Goal: Information Seeking & Learning: Understand process/instructions

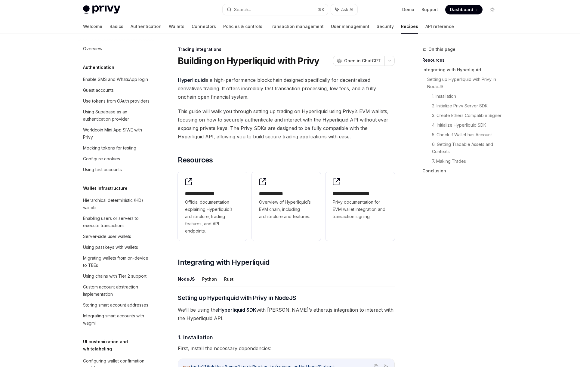
scroll to position [532, 0]
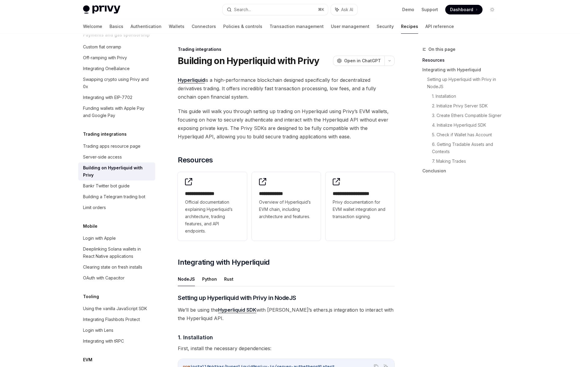
click at [325, 127] on span "This guide will walk you through setting up trading on Hyperliquid using Privy’…" at bounding box center [286, 124] width 217 height 34
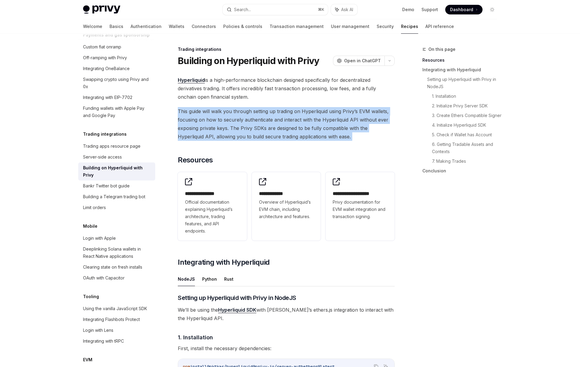
click at [325, 127] on span "This guide will walk you through setting up trading on Hyperliquid using Privy’…" at bounding box center [286, 124] width 217 height 34
click at [327, 131] on span "This guide will walk you through setting up trading on Hyperliquid using Privy’…" at bounding box center [286, 124] width 217 height 34
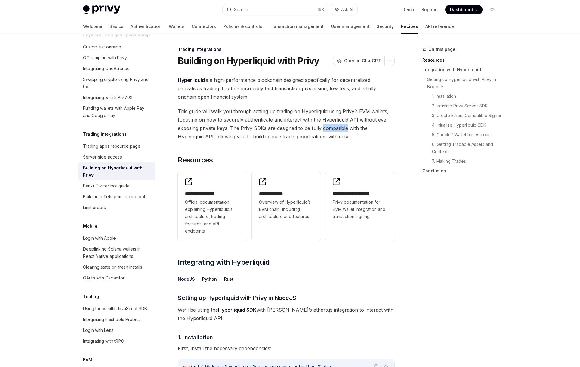
click at [327, 131] on span "This guide will walk you through setting up trading on Hyperliquid using Privy’…" at bounding box center [286, 124] width 217 height 34
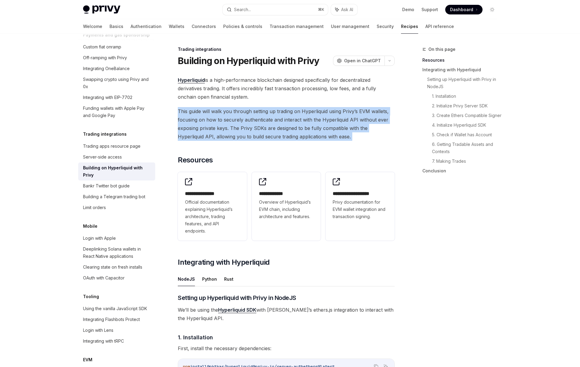
click at [327, 131] on span "This guide will walk you through setting up trading on Hyperliquid using Privy’…" at bounding box center [286, 124] width 217 height 34
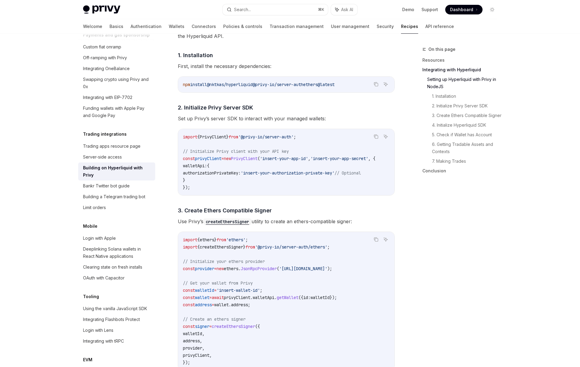
scroll to position [93, 0]
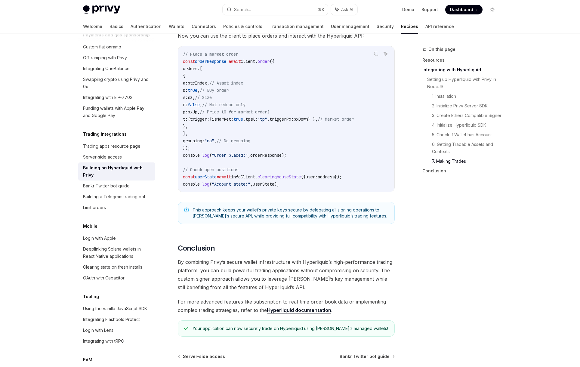
scroll to position [1080, 0]
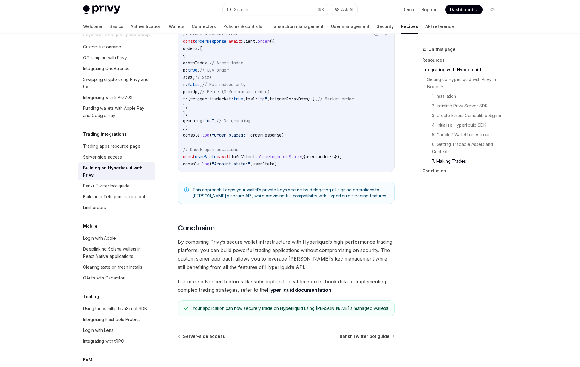
click at [278, 293] on link "Hyperliquid documentation" at bounding box center [299, 290] width 64 height 6
